Goal: Transaction & Acquisition: Book appointment/travel/reservation

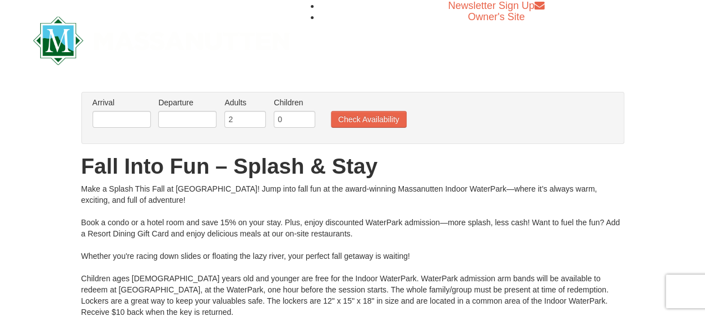
scroll to position [56, 0]
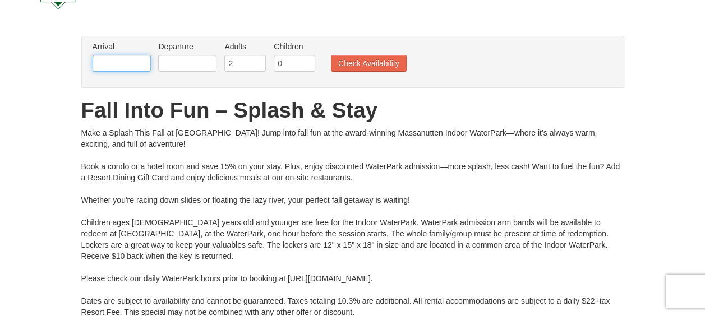
click at [149, 64] on input "text" at bounding box center [122, 63] width 58 height 17
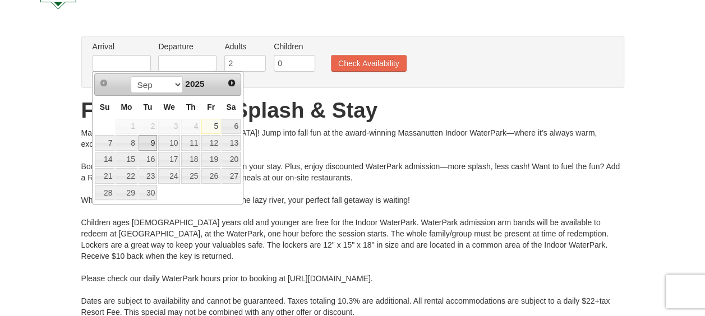
click at [147, 141] on link "9" at bounding box center [147, 143] width 19 height 16
type input "[DATE]"
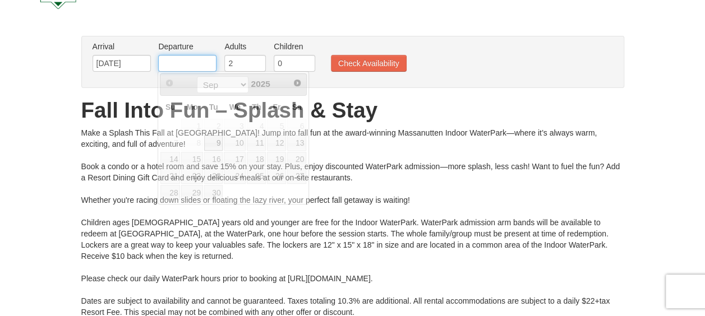
click at [182, 58] on input "text" at bounding box center [187, 63] width 58 height 17
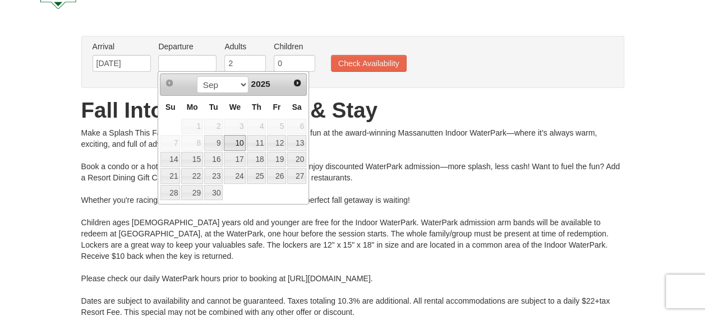
click at [240, 145] on link "10" at bounding box center [235, 143] width 22 height 16
type input "[DATE]"
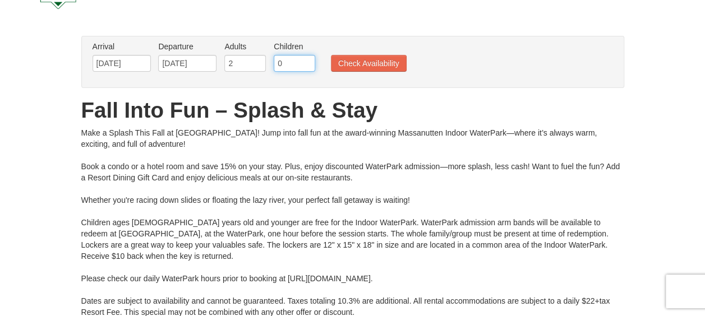
click at [296, 65] on input "0" at bounding box center [294, 63] width 41 height 17
type input "1"
click at [307, 61] on input "1" at bounding box center [294, 63] width 41 height 17
click at [386, 66] on button "Check Availability" at bounding box center [369, 63] width 76 height 17
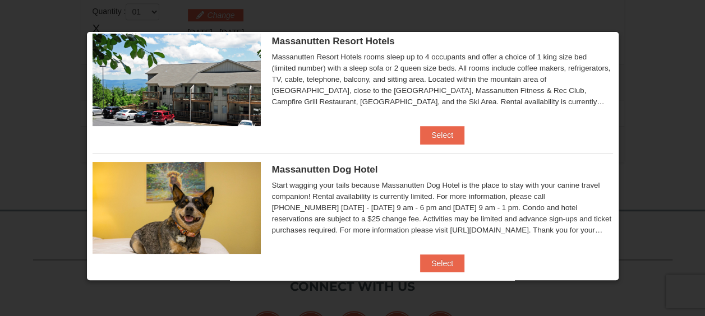
scroll to position [51, 0]
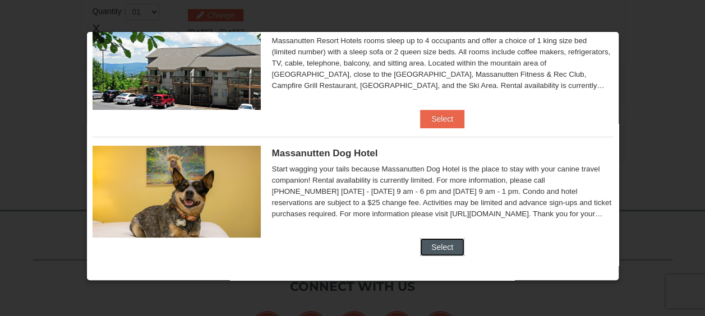
click at [451, 248] on button "Select" at bounding box center [442, 247] width 44 height 18
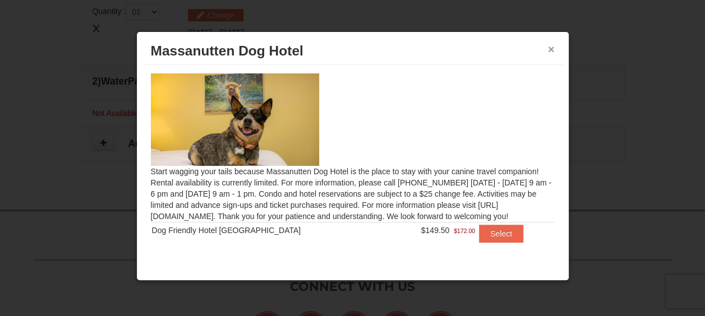
click at [553, 45] on button "×" at bounding box center [551, 49] width 7 height 11
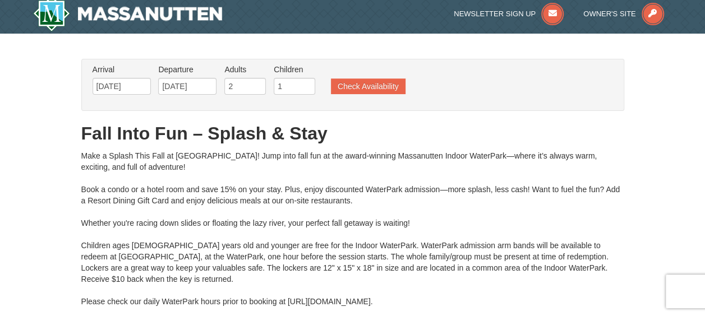
scroll to position [0, 0]
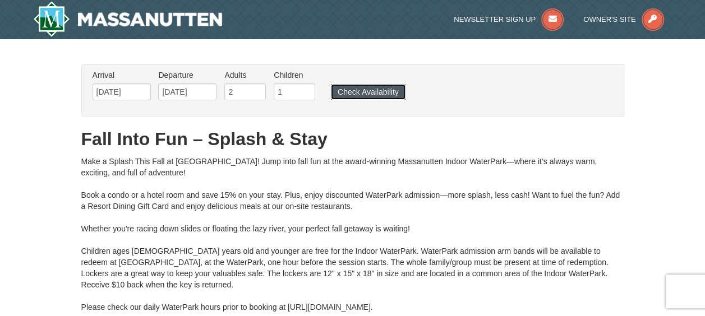
click at [385, 93] on button "Check Availability" at bounding box center [368, 92] width 75 height 16
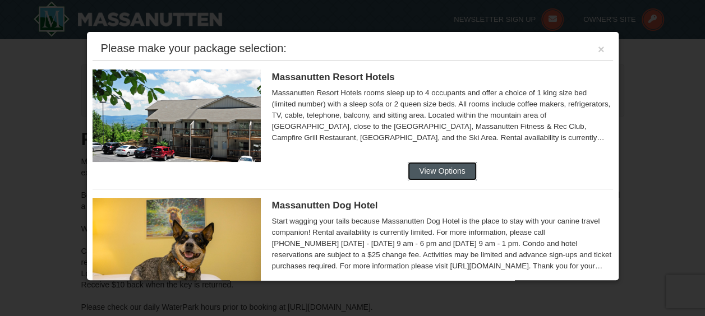
click at [423, 175] on button "View Options" at bounding box center [442, 171] width 68 height 18
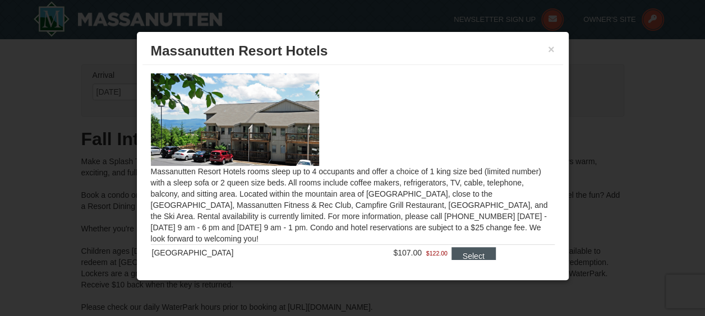
scroll to position [27, 0]
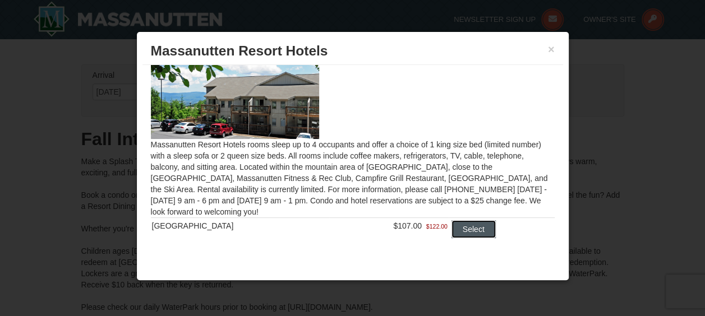
click at [455, 226] on button "Select" at bounding box center [473, 229] width 44 height 18
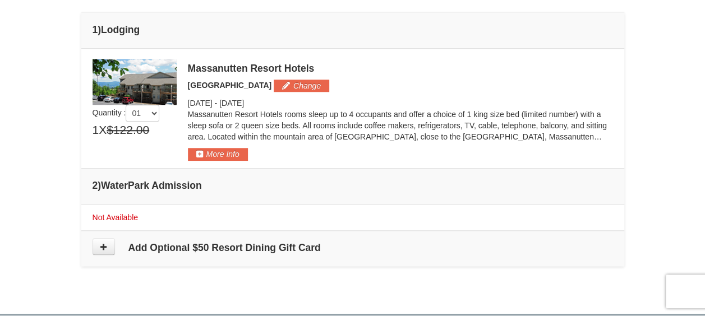
scroll to position [405, 0]
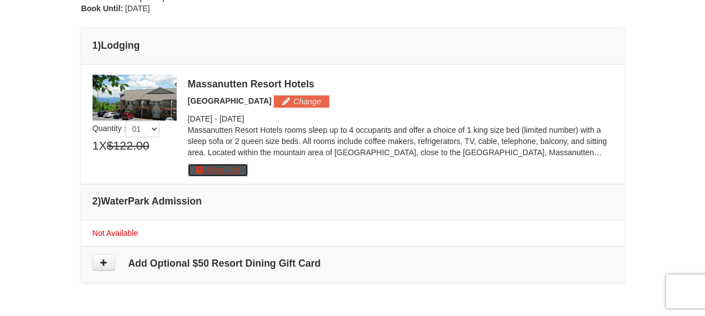
click at [242, 168] on button "More Info" at bounding box center [218, 170] width 60 height 12
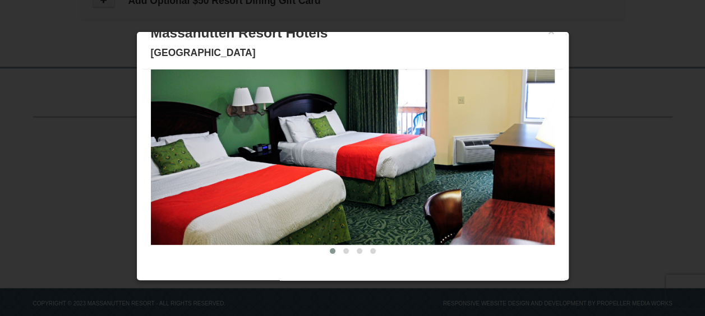
scroll to position [686, 0]
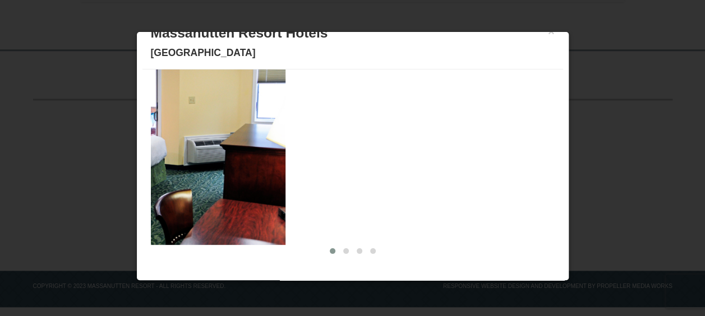
drag, startPoint x: 502, startPoint y: 208, endPoint x: 213, endPoint y: 192, distance: 289.7
click at [225, 195] on img at bounding box center [84, 134] width 404 height 221
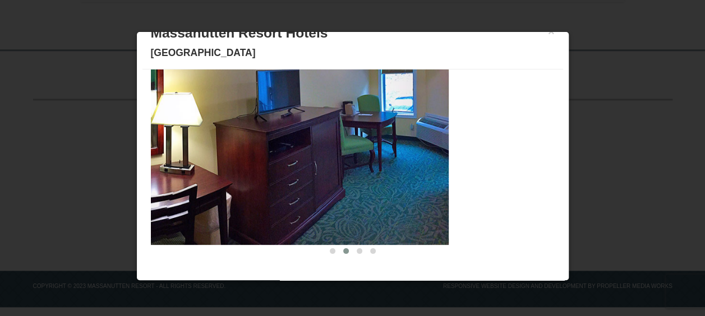
drag, startPoint x: 456, startPoint y: 155, endPoint x: 342, endPoint y: 158, distance: 113.8
click at [342, 158] on img at bounding box center [247, 134] width 404 height 221
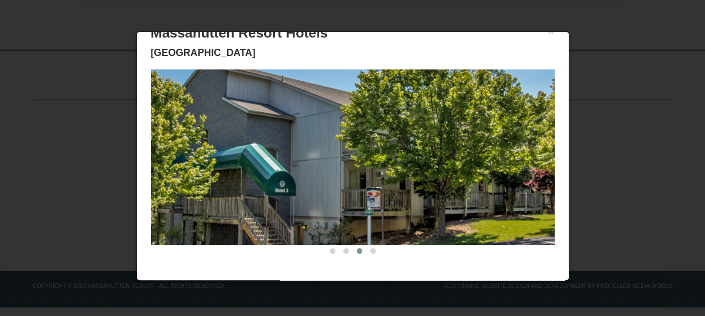
drag, startPoint x: 377, startPoint y: 158, endPoint x: 267, endPoint y: 161, distance: 110.5
click at [267, 161] on img at bounding box center [353, 134] width 404 height 221
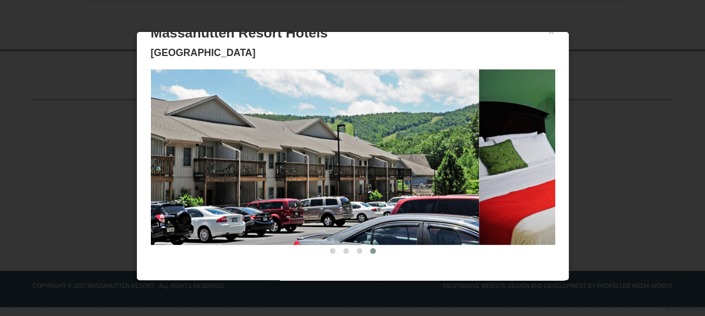
drag, startPoint x: 357, startPoint y: 152, endPoint x: 254, endPoint y: 155, distance: 103.2
click at [254, 155] on img at bounding box center [277, 134] width 404 height 221
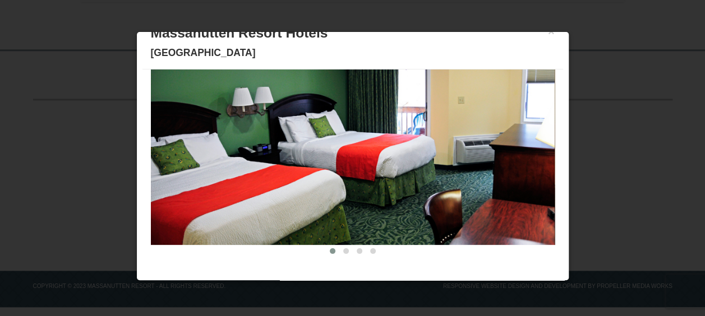
drag, startPoint x: 352, startPoint y: 159, endPoint x: 164, endPoint y: 162, distance: 188.4
click at [172, 160] on img at bounding box center [353, 134] width 404 height 221
drag, startPoint x: 345, startPoint y: 159, endPoint x: 146, endPoint y: 156, distance: 199.0
click at [146, 156] on div "Description Photos Item Detail Amenities Policies Massanutten Resort Hotels Det…" at bounding box center [352, 167] width 420 height 195
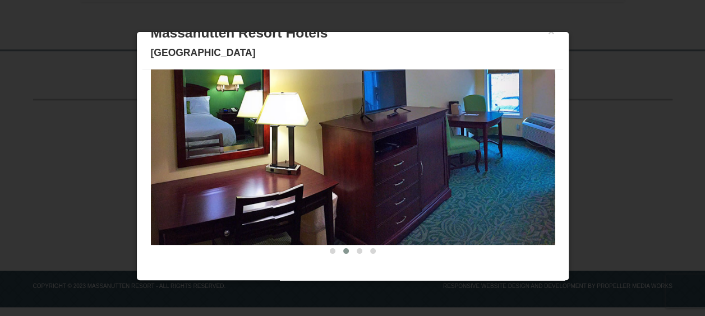
drag, startPoint x: 391, startPoint y: 146, endPoint x: 145, endPoint y: 151, distance: 245.6
click at [151, 149] on img at bounding box center [353, 134] width 404 height 221
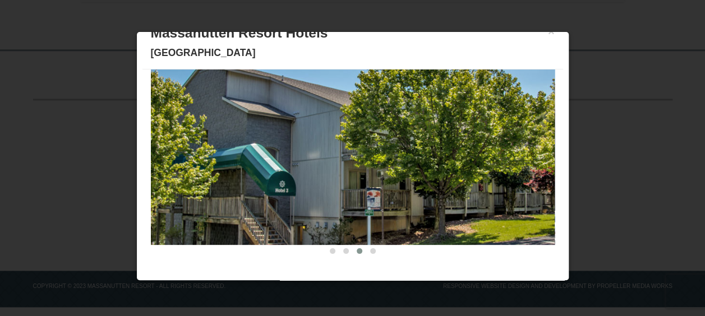
drag, startPoint x: 441, startPoint y: 123, endPoint x: 278, endPoint y: 127, distance: 162.6
click at [334, 127] on img at bounding box center [353, 134] width 404 height 221
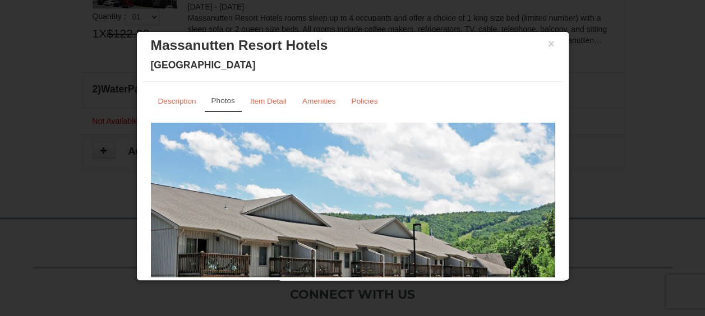
scroll to position [0, 0]
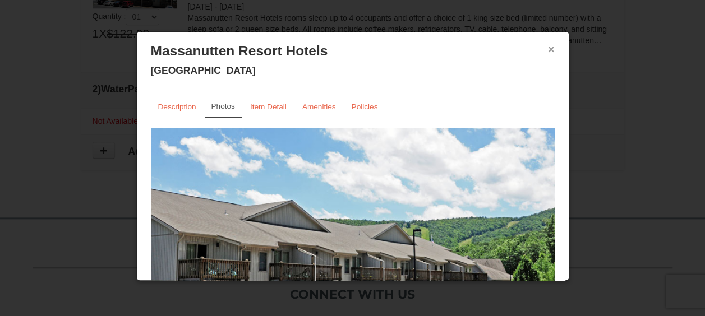
click at [548, 50] on button "×" at bounding box center [551, 49] width 7 height 11
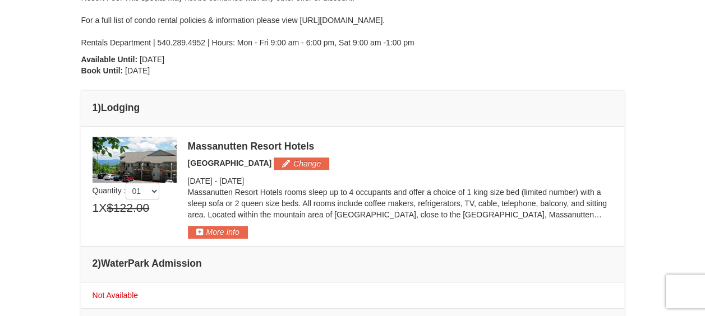
scroll to position [336, 0]
